Goal: Task Accomplishment & Management: Use online tool/utility

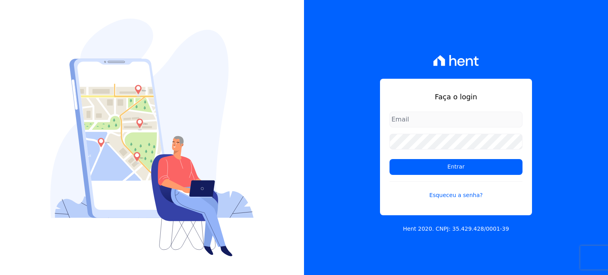
type input "[PERSON_NAME][EMAIL_ADDRESS][DOMAIN_NAME]"
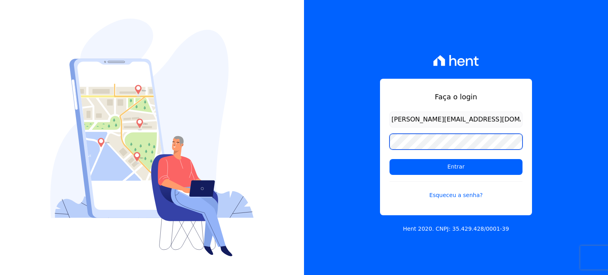
click at [351, 139] on div "Faça o login [PERSON_NAME][EMAIL_ADDRESS][DOMAIN_NAME] Entrar Esqueceu a senha?…" at bounding box center [456, 137] width 304 height 275
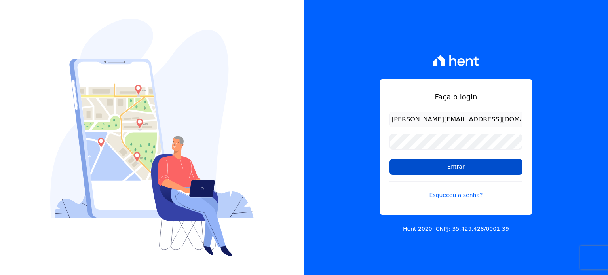
click at [402, 160] on input "Entrar" at bounding box center [456, 167] width 133 height 16
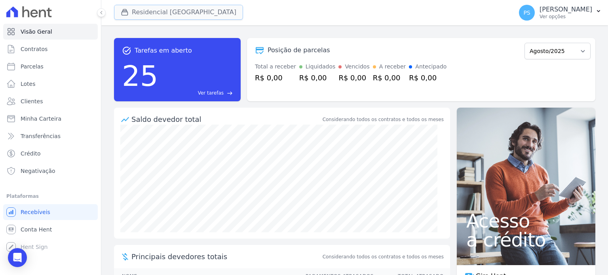
click at [141, 13] on button "Residencial Villa Sardenha" at bounding box center [178, 12] width 129 height 15
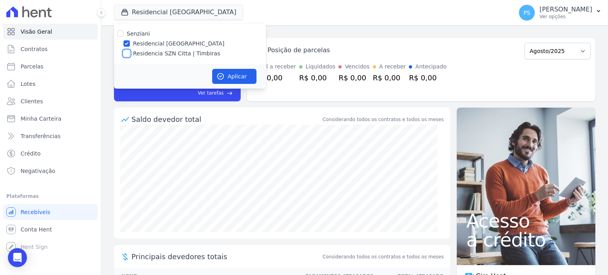
click at [124, 54] on input "Residencia SZN Citta | Timbiras" at bounding box center [127, 53] width 6 height 6
checkbox input "true"
click at [131, 43] on div "Residencial Villa Sardenha" at bounding box center [190, 44] width 152 height 8
click at [168, 45] on label "Residencial Villa Sardenha" at bounding box center [178, 44] width 91 height 8
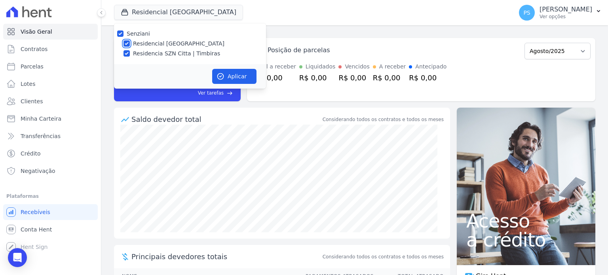
click at [130, 45] on input "Residencial Villa Sardenha" at bounding box center [127, 43] width 6 height 6
checkbox input "false"
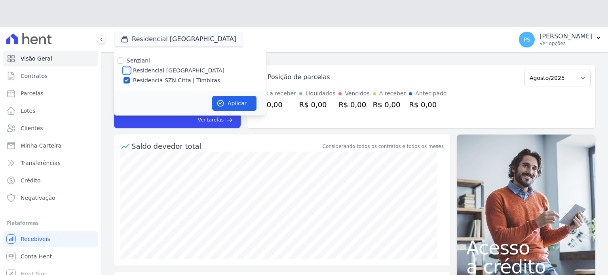
checkbox input "false"
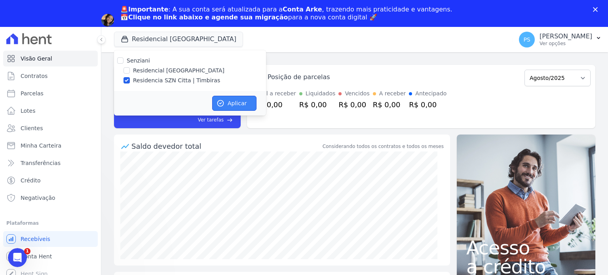
click at [231, 106] on button "Aplicar" at bounding box center [234, 103] width 44 height 15
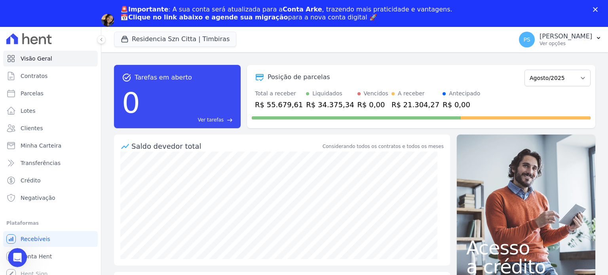
click at [593, 8] on icon "Fechar" at bounding box center [595, 9] width 5 height 5
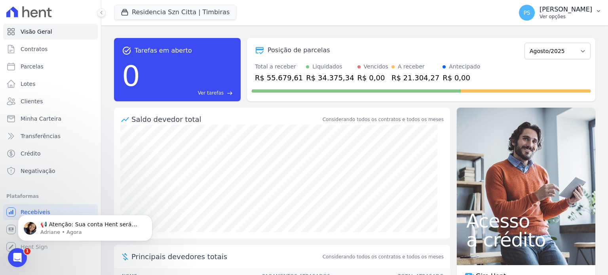
click at [585, 13] on p "Paula Silva" at bounding box center [566, 10] width 53 height 8
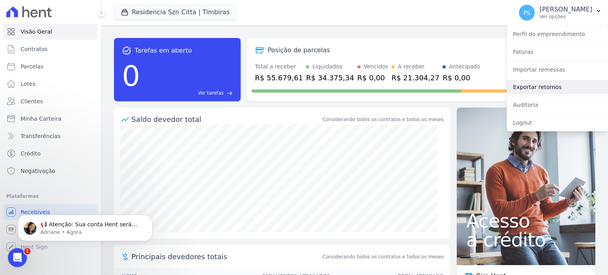
click at [546, 87] on link "Exportar retornos" at bounding box center [557, 87] width 101 height 14
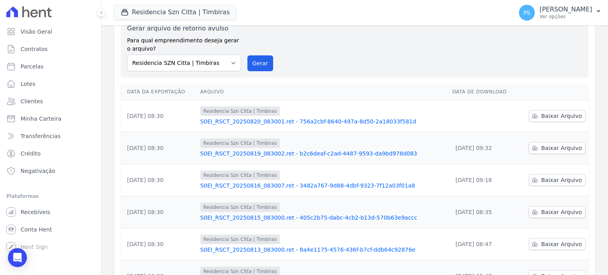
scroll to position [40, 0]
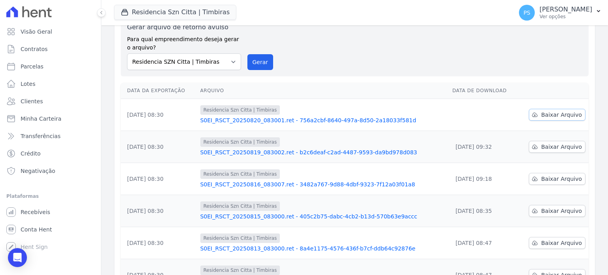
click at [559, 117] on span "Baixar Arquivo" at bounding box center [561, 115] width 41 height 8
